Goal: Task Accomplishment & Management: Complete application form

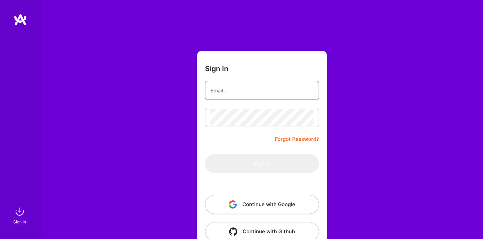
type input "[EMAIL_ADDRESS][DOMAIN_NAME]"
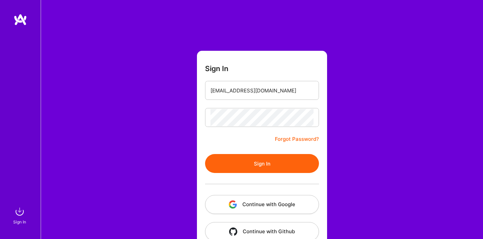
click at [255, 135] on form "Sign In [EMAIL_ADDRESS][DOMAIN_NAME] Forgot Password? Sign In Continue with Goo…" at bounding box center [262, 150] width 130 height 198
click at [268, 169] on button "Sign In" at bounding box center [262, 163] width 114 height 19
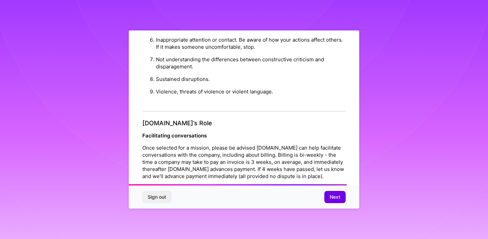
scroll to position [782, 0]
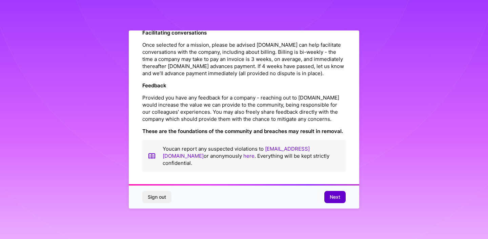
click at [331, 199] on span "Next" at bounding box center [334, 197] width 10 height 7
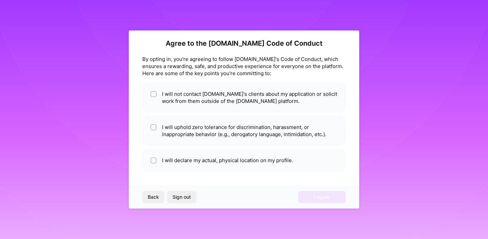
scroll to position [5, 0]
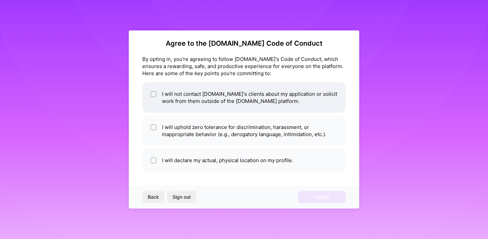
click at [260, 100] on li "I will not contact [DOMAIN_NAME]'s clients about my application or solicit work…" at bounding box center [243, 97] width 203 height 30
checkbox input "true"
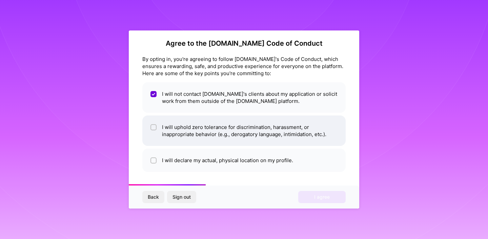
click at [251, 129] on li "I will uphold zero tolerance for discrimination, harassment, or inappropriate b…" at bounding box center [243, 130] width 203 height 30
checkbox input "true"
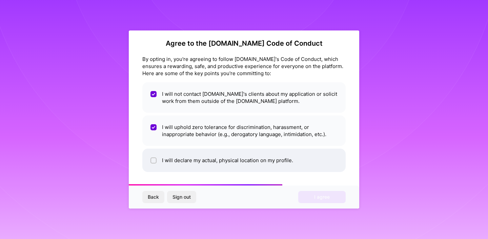
click at [244, 157] on li "I will declare my actual, physical location on my profile." at bounding box center [243, 160] width 203 height 23
checkbox input "true"
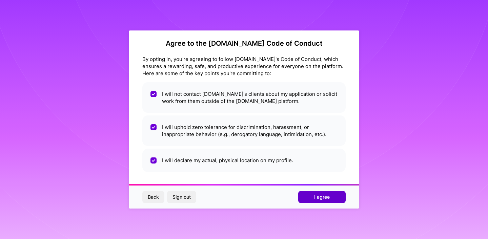
click at [307, 194] on button "I agree" at bounding box center [321, 197] width 47 height 12
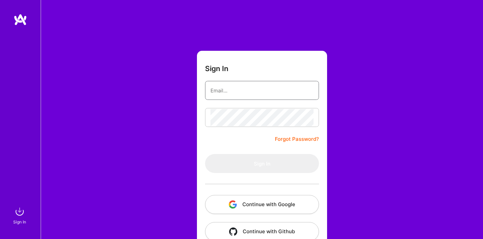
type input "[EMAIL_ADDRESS][DOMAIN_NAME]"
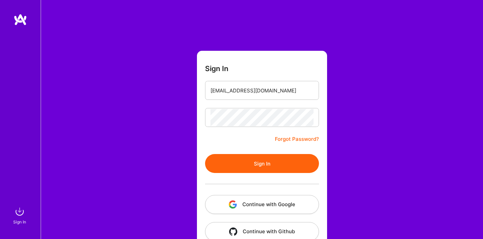
click at [262, 165] on button "Sign In" at bounding box center [262, 163] width 114 height 19
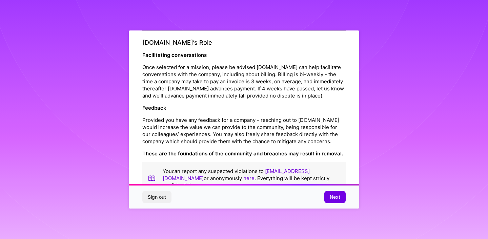
scroll to position [782, 0]
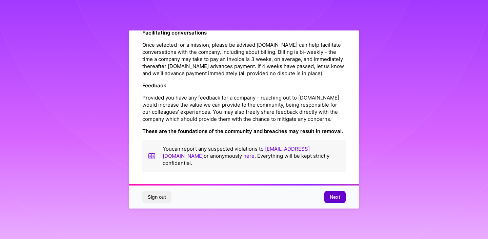
click at [332, 192] on button "Next" at bounding box center [334, 197] width 21 height 12
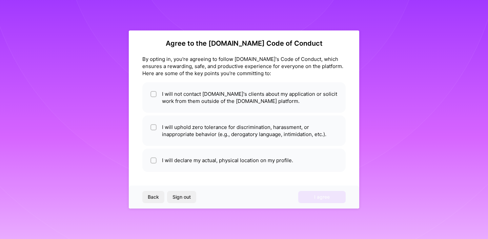
scroll to position [5, 0]
click at [155, 191] on button "Back" at bounding box center [153, 197] width 22 height 12
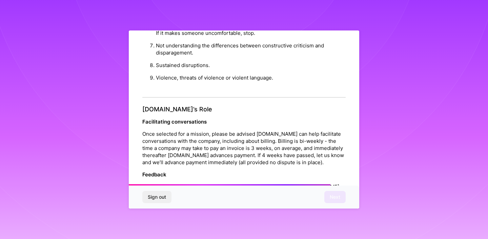
scroll to position [782, 0]
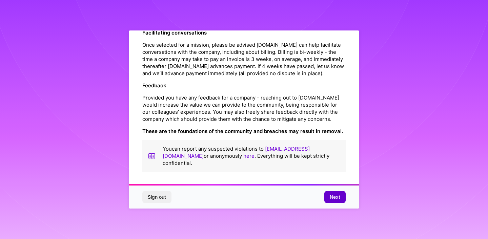
click at [336, 199] on span "Next" at bounding box center [334, 197] width 10 height 7
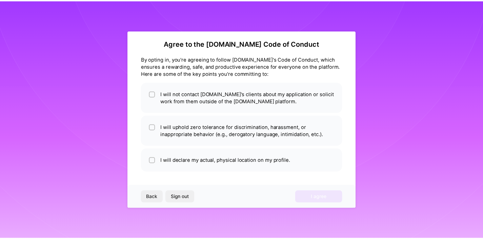
scroll to position [5, 0]
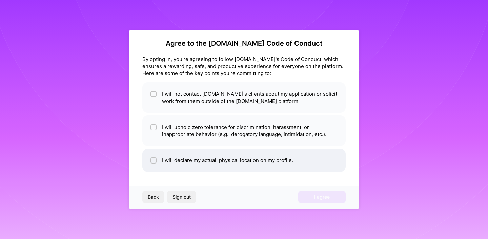
click at [217, 163] on li "I will declare my actual, physical location on my profile." at bounding box center [243, 160] width 203 height 23
checkbox input "true"
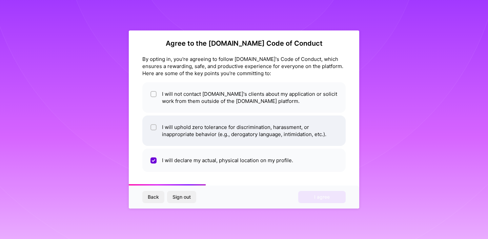
click at [222, 136] on li "I will uphold zero tolerance for discrimination, harassment, or inappropriate b…" at bounding box center [243, 130] width 203 height 30
checkbox input "true"
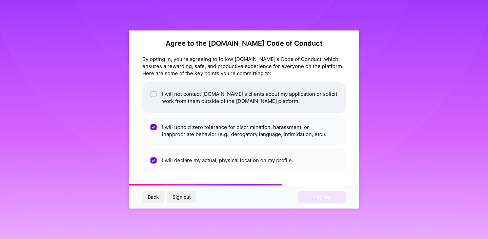
click at [215, 105] on li "I will not contact [DOMAIN_NAME]'s clients about my application or solicit work…" at bounding box center [243, 97] width 203 height 30
checkbox input "true"
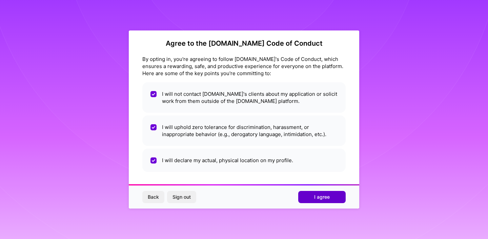
click at [315, 201] on button "I agree" at bounding box center [321, 197] width 47 height 12
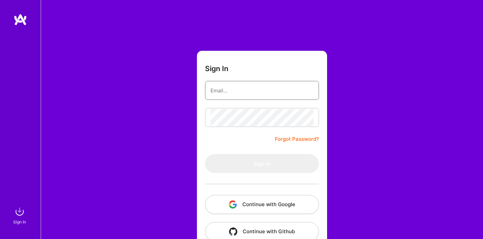
type input "[EMAIL_ADDRESS][DOMAIN_NAME]"
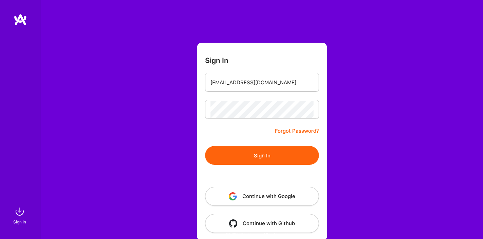
scroll to position [15, 0]
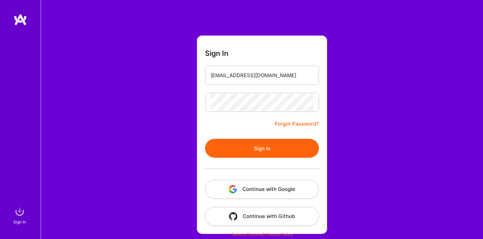
click at [230, 187] on img "button" at bounding box center [233, 189] width 8 height 8
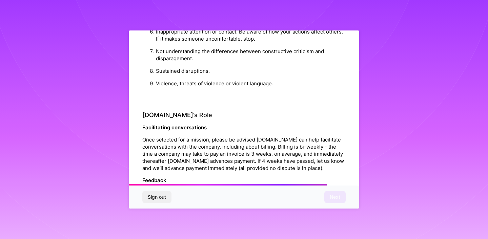
scroll to position [782, 0]
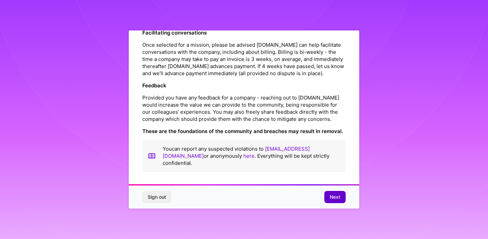
click at [326, 194] on button "Next" at bounding box center [334, 197] width 21 height 12
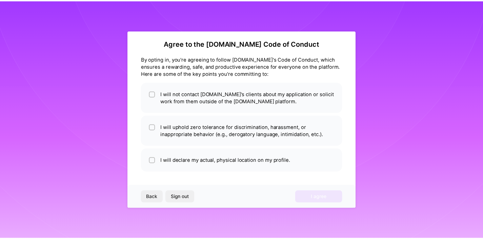
scroll to position [5, 0]
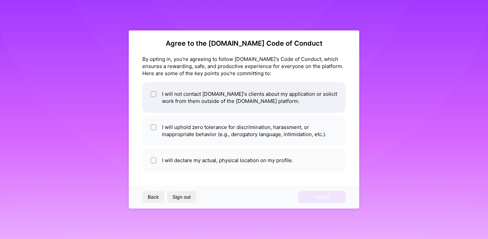
click at [217, 108] on li "I will not contact [DOMAIN_NAME]'s clients about my application or solicit work…" at bounding box center [243, 97] width 203 height 30
checkbox input "true"
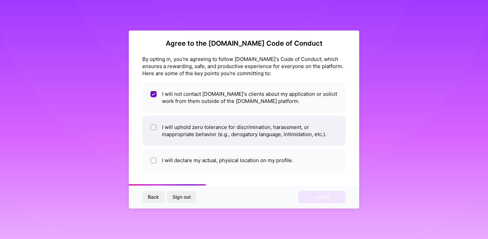
click at [229, 122] on li "I will uphold zero tolerance for discrimination, harassment, or inappropriate b…" at bounding box center [243, 130] width 203 height 30
checkbox input "true"
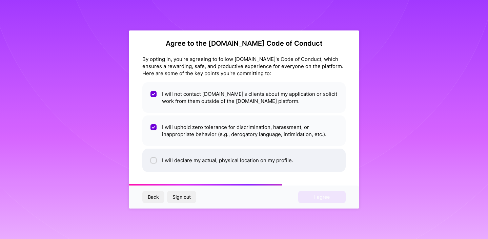
click at [246, 154] on li "I will declare my actual, physical location on my profile." at bounding box center [243, 160] width 203 height 23
checkbox input "true"
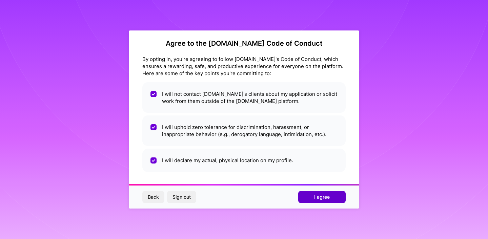
click at [309, 197] on button "I agree" at bounding box center [321, 197] width 47 height 12
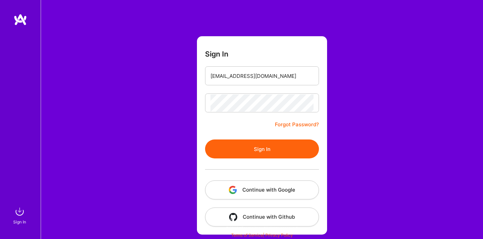
scroll to position [15, 0]
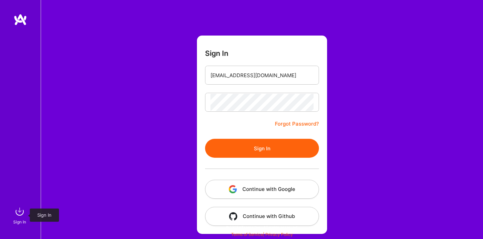
click at [18, 212] on img at bounding box center [20, 212] width 14 height 14
click at [261, 154] on button "Sign In" at bounding box center [262, 148] width 114 height 19
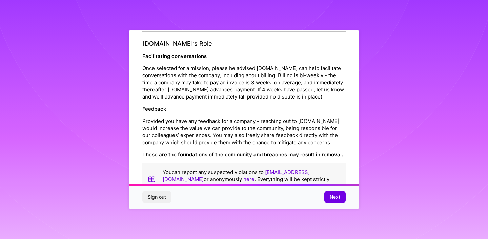
scroll to position [782, 0]
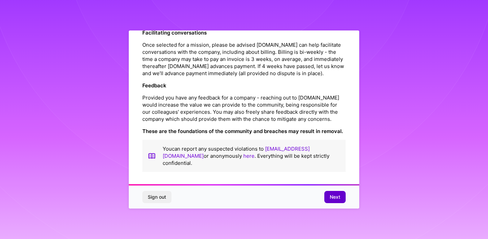
click at [331, 201] on button "Next" at bounding box center [334, 197] width 21 height 12
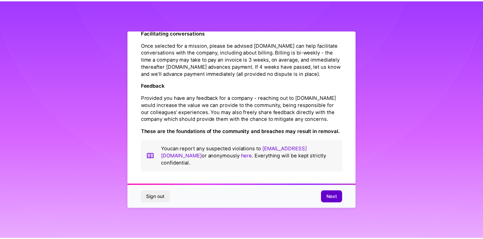
scroll to position [5, 0]
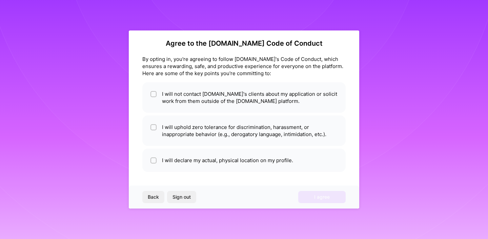
click at [324, 193] on div "Back Sign out I agree" at bounding box center [244, 197] width 230 height 23
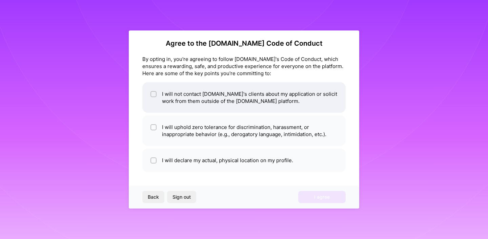
click at [190, 106] on li "I will not contact [DOMAIN_NAME]'s clients about my application or solicit work…" at bounding box center [243, 97] width 203 height 30
checkbox input "true"
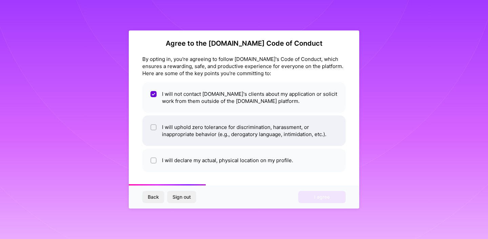
click at [194, 123] on li "I will uphold zero tolerance for discrimination, harassment, or inappropriate b…" at bounding box center [243, 130] width 203 height 30
checkbox input "true"
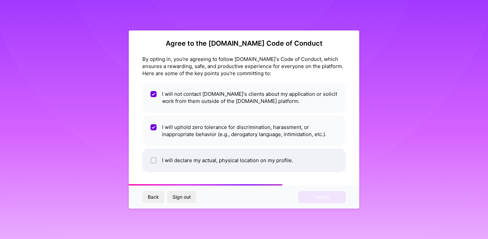
click at [204, 157] on li "I will declare my actual, physical location on my profile." at bounding box center [243, 160] width 203 height 23
checkbox input "true"
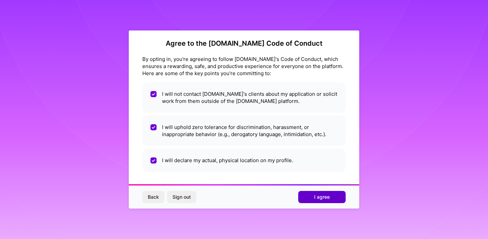
click at [313, 198] on button "I agree" at bounding box center [321, 197] width 47 height 12
